Goal: Task Accomplishment & Management: Manage account settings

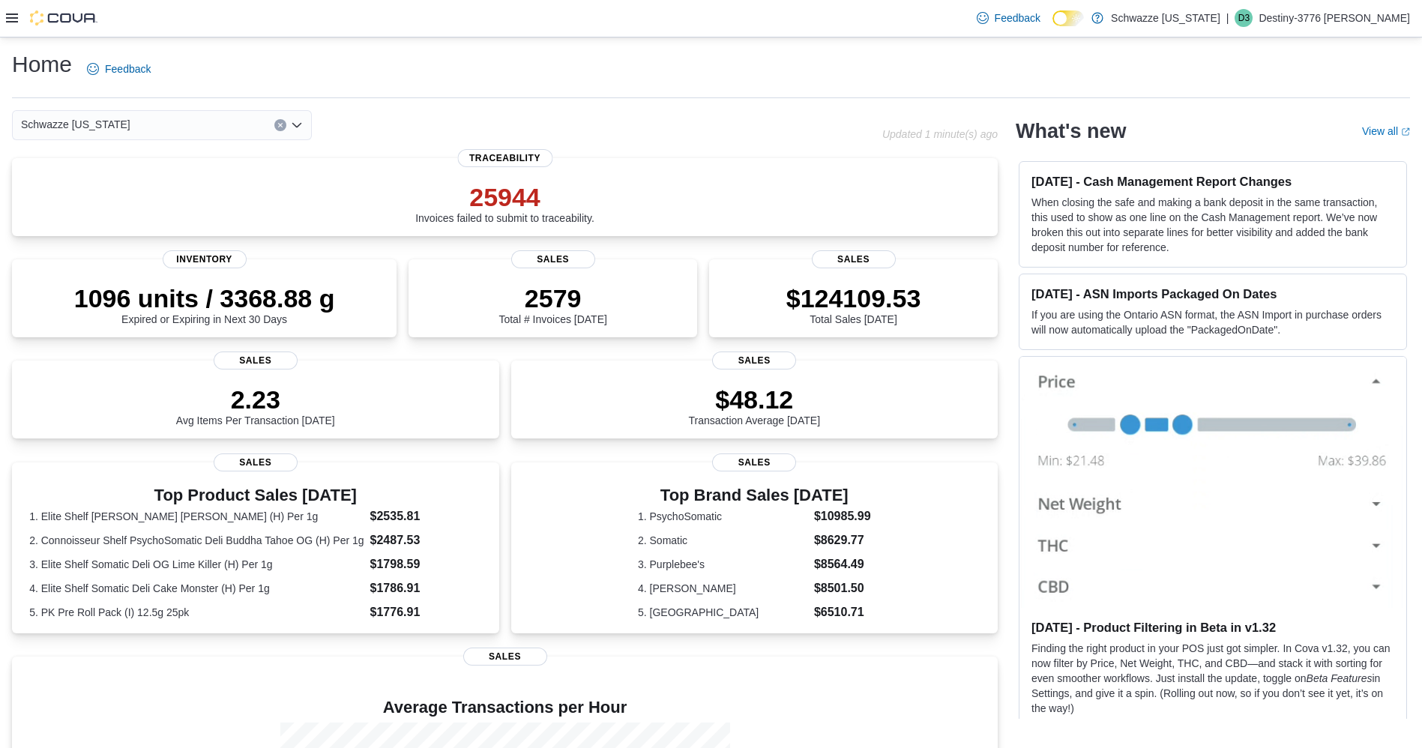
click at [7, 22] on icon at bounding box center [12, 18] width 12 height 12
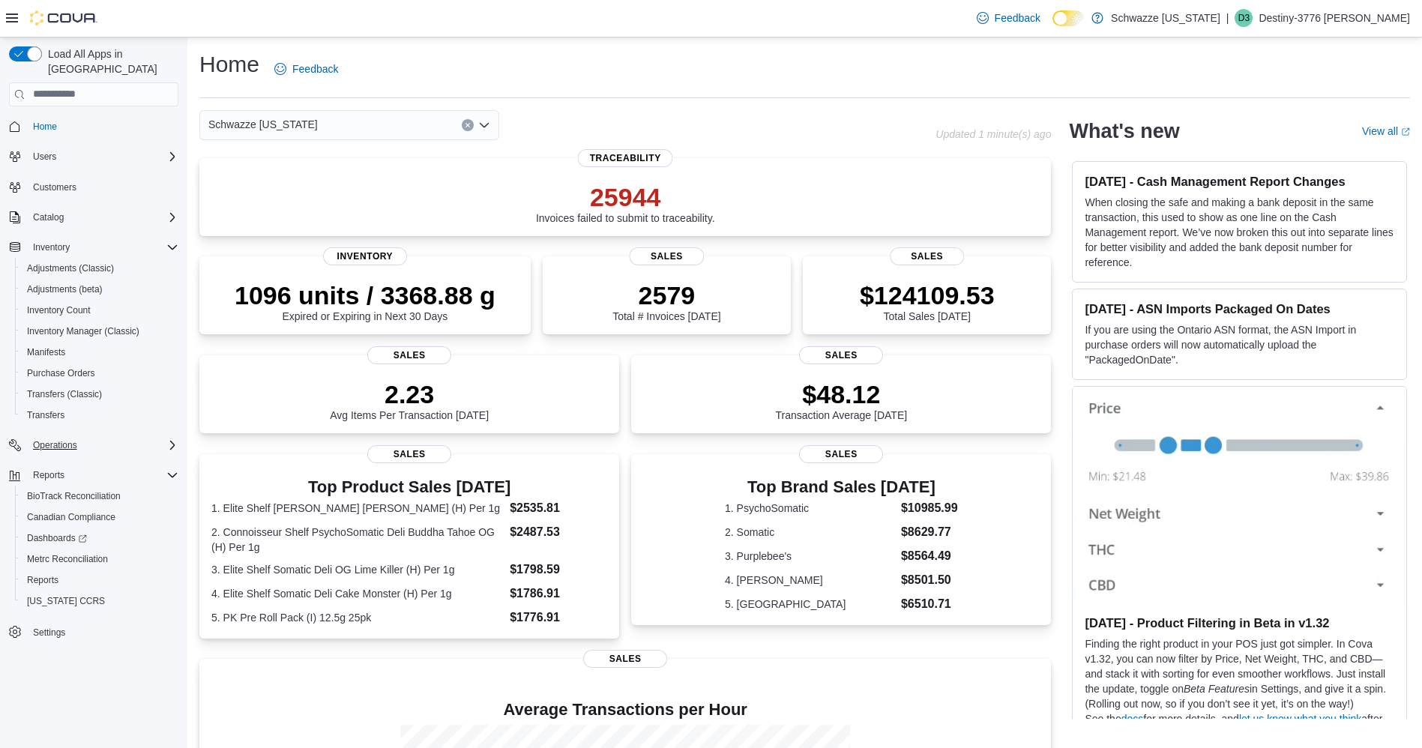
click at [109, 436] on div "Operations" at bounding box center [102, 445] width 151 height 18
click at [79, 460] on span "Cash Management" at bounding box center [65, 466] width 76 height 12
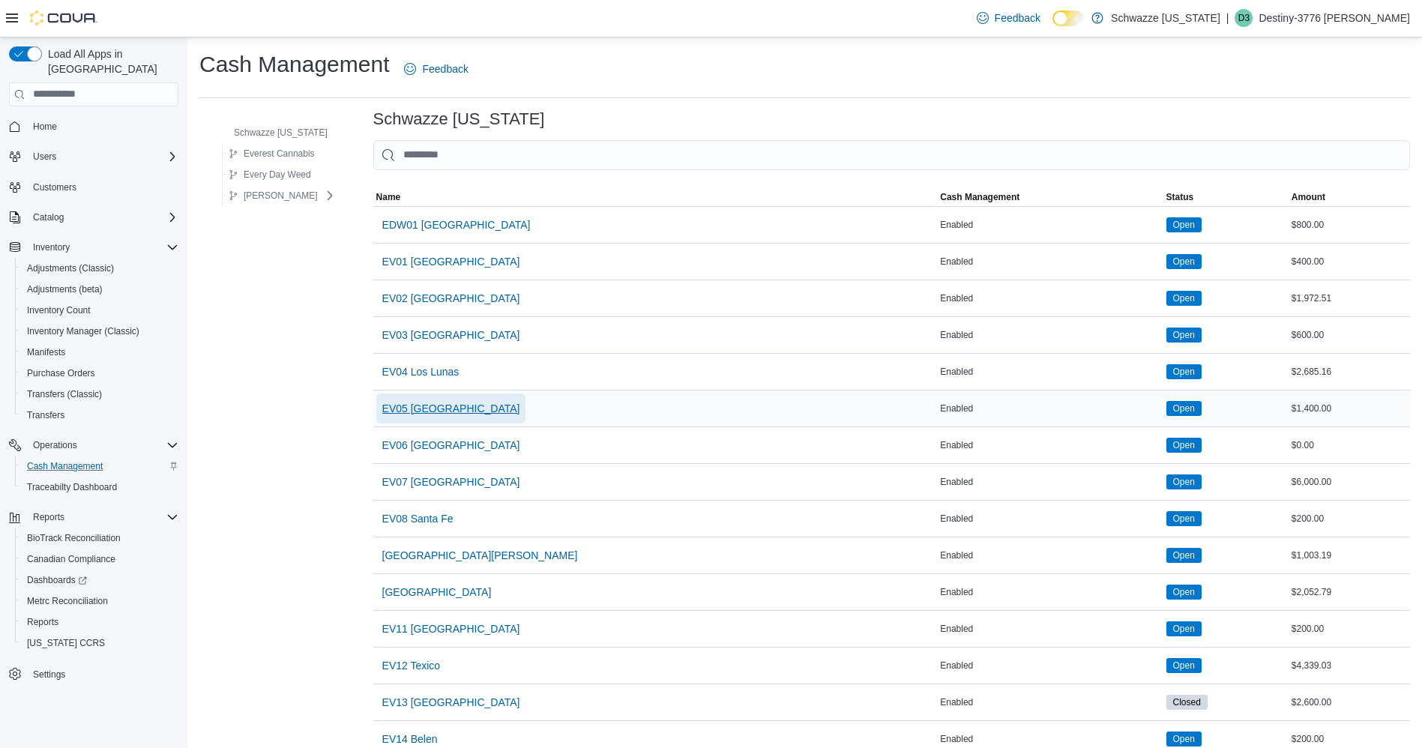
click at [437, 417] on span "EV05 [GEOGRAPHIC_DATA]" at bounding box center [451, 408] width 138 height 30
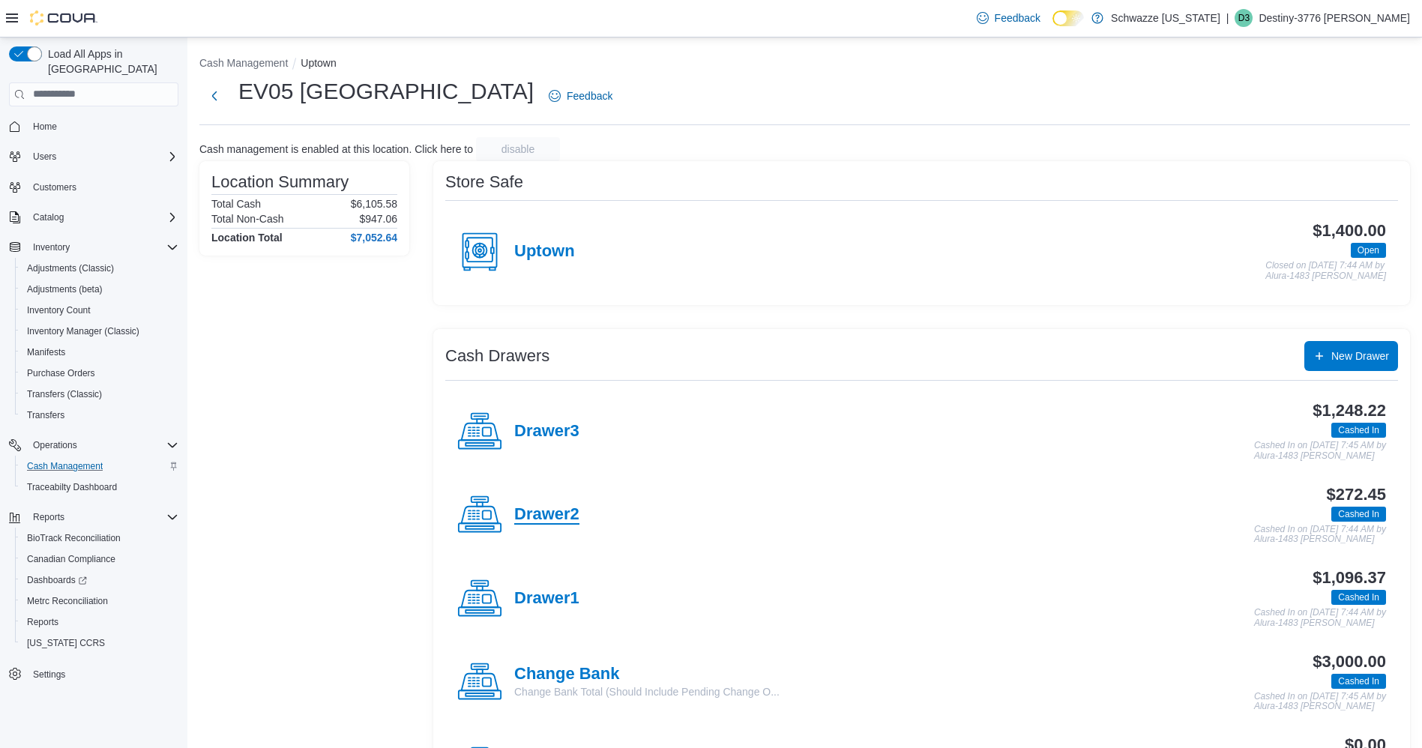
click at [537, 505] on h4 "Drawer2" at bounding box center [546, 514] width 65 height 19
